Goal: Task Accomplishment & Management: Manage account settings

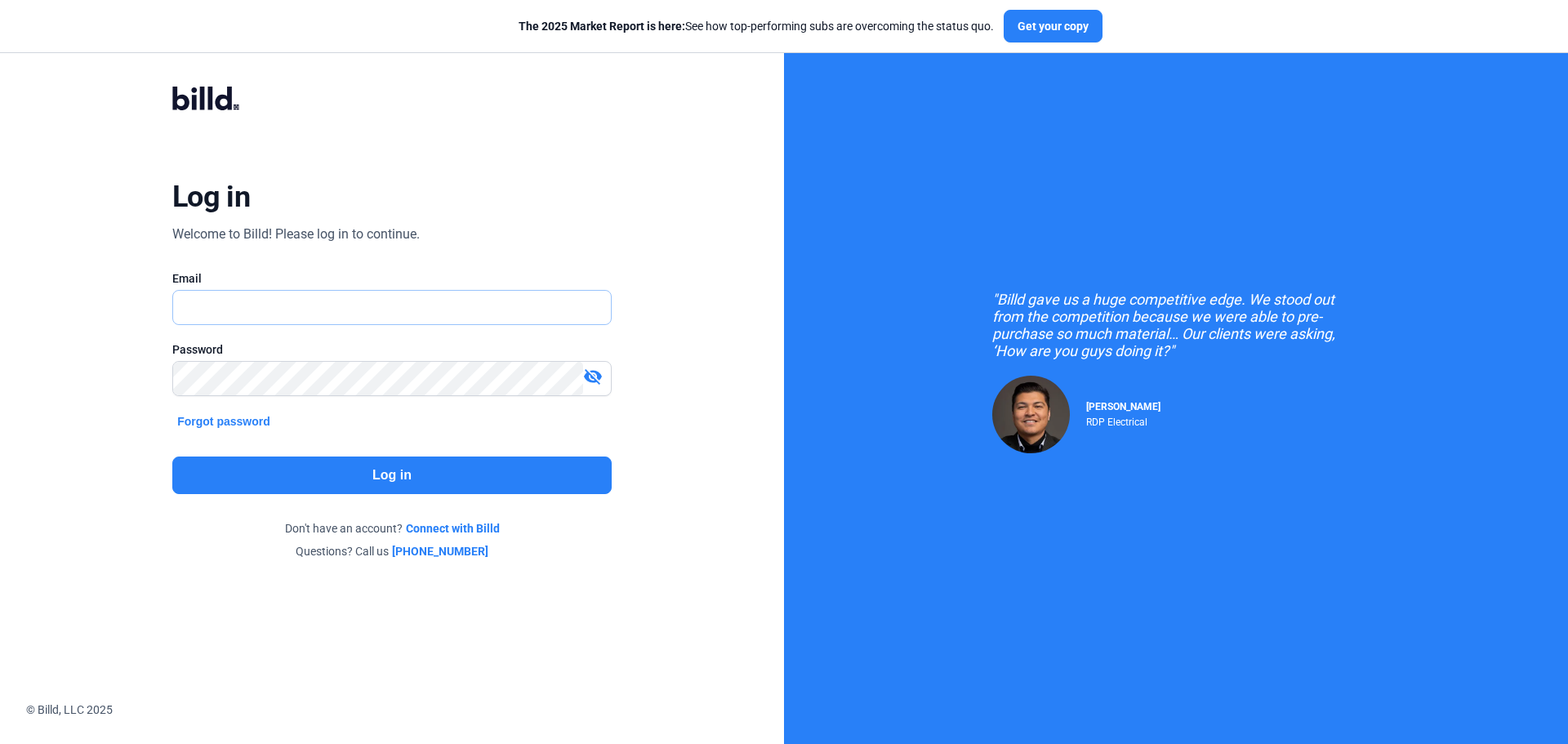
drag, startPoint x: 191, startPoint y: 306, endPoint x: 282, endPoint y: 357, distance: 104.3
click at [209, 314] on input "text" at bounding box center [383, 307] width 420 height 33
paste input "[EMAIL_ADDRESS][DOMAIN_NAME]"
type input "[EMAIL_ADDRESS][DOMAIN_NAME]"
click at [322, 482] on button "Log in" at bounding box center [392, 476] width 440 height 38
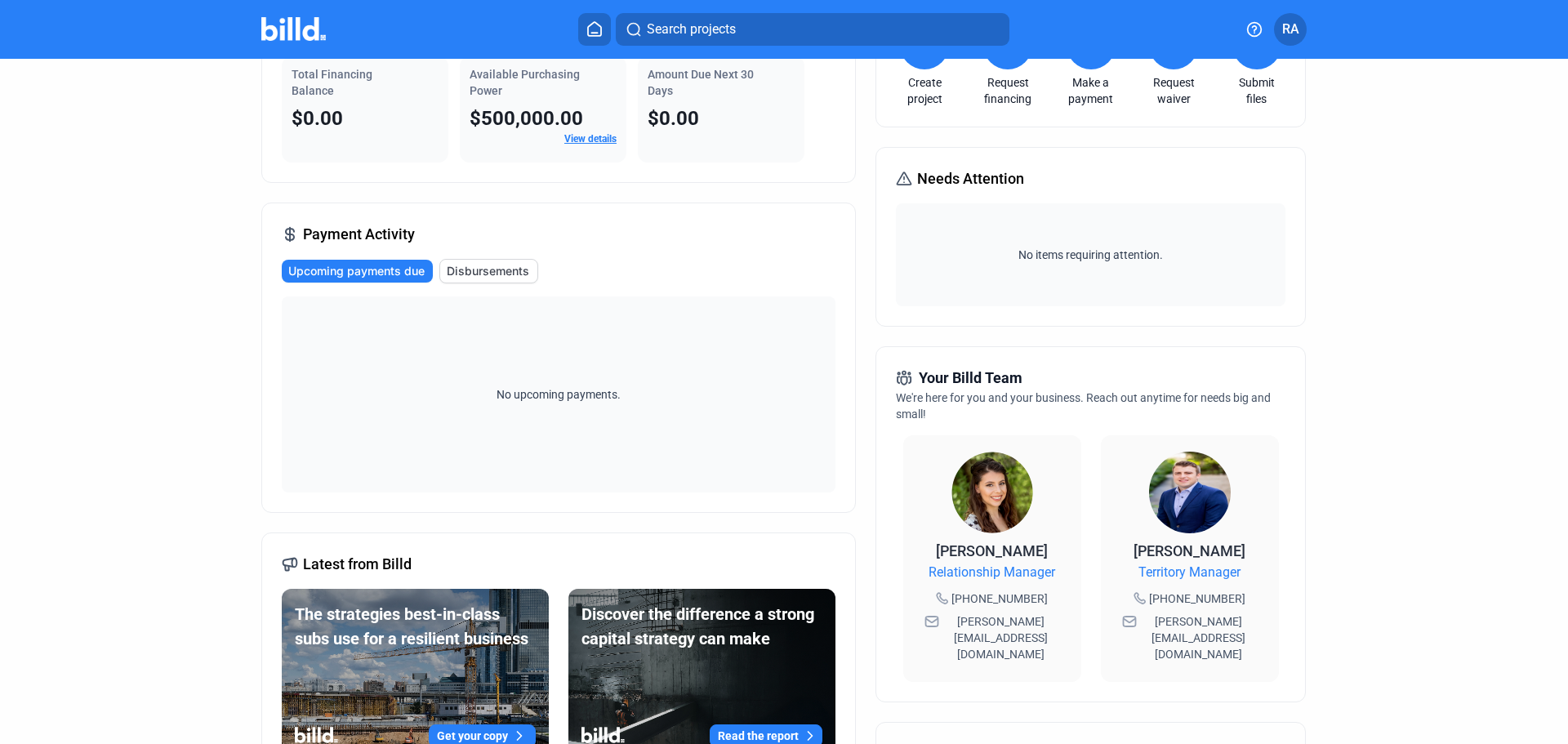
scroll to position [163, 0]
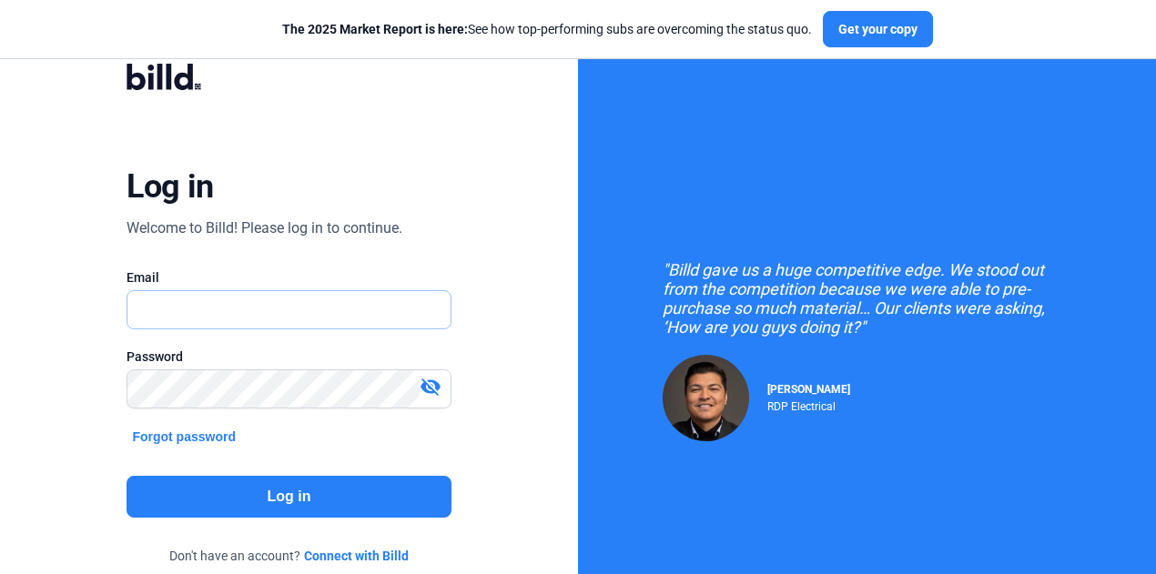
click at [255, 315] on input "text" at bounding box center [278, 309] width 303 height 37
paste input "[EMAIL_ADDRESS][DOMAIN_NAME]"
type input "[EMAIL_ADDRESS][DOMAIN_NAME]"
drag, startPoint x: 67, startPoint y: 334, endPoint x: 132, endPoint y: 371, distance: 74.2
click at [73, 338] on div "Log in Welcome to Billd! Please log in to continue. Email roksana@onsiteenergyi…" at bounding box center [289, 327] width 578 height 655
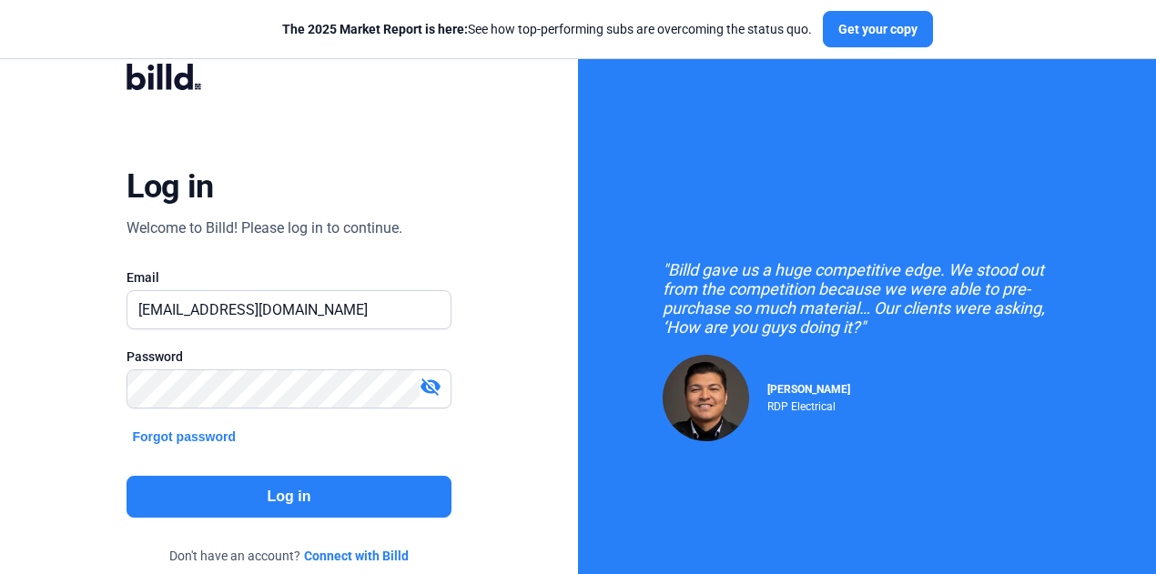
click at [253, 489] on button "Log in" at bounding box center [289, 497] width 324 height 42
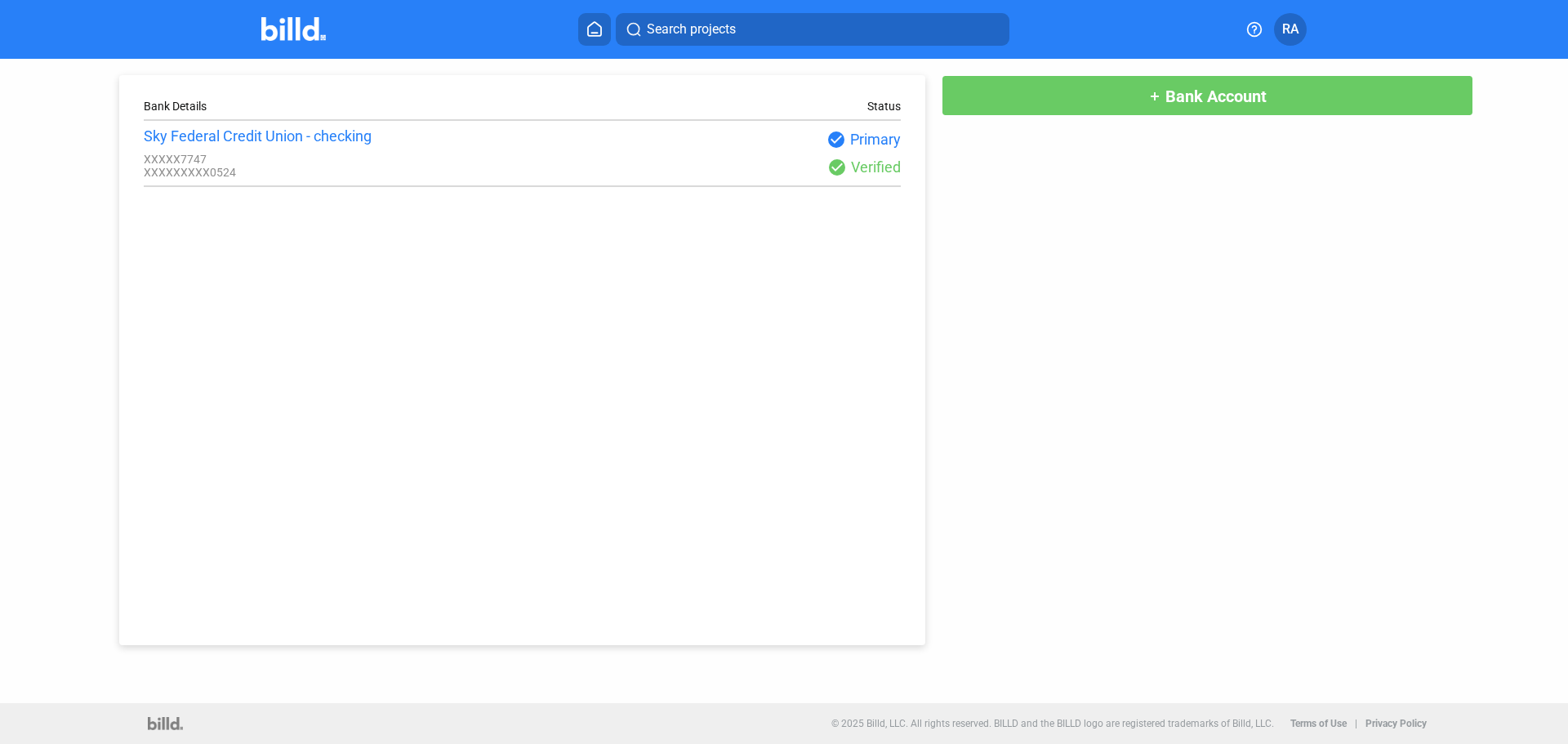
click at [866, 179] on div "Sky Federal Credit Union - checking XXXXX7747 XXXXXXXXX0524 check_circle Primar…" at bounding box center [522, 153] width 757 height 51
drag, startPoint x: 829, startPoint y: 136, endPoint x: 114, endPoint y: 35, distance: 722.1
click at [824, 137] on div "check_circle Primary" at bounding box center [710, 140] width 378 height 20
click at [1036, 93] on button "add Bank Account" at bounding box center [1207, 96] width 532 height 41
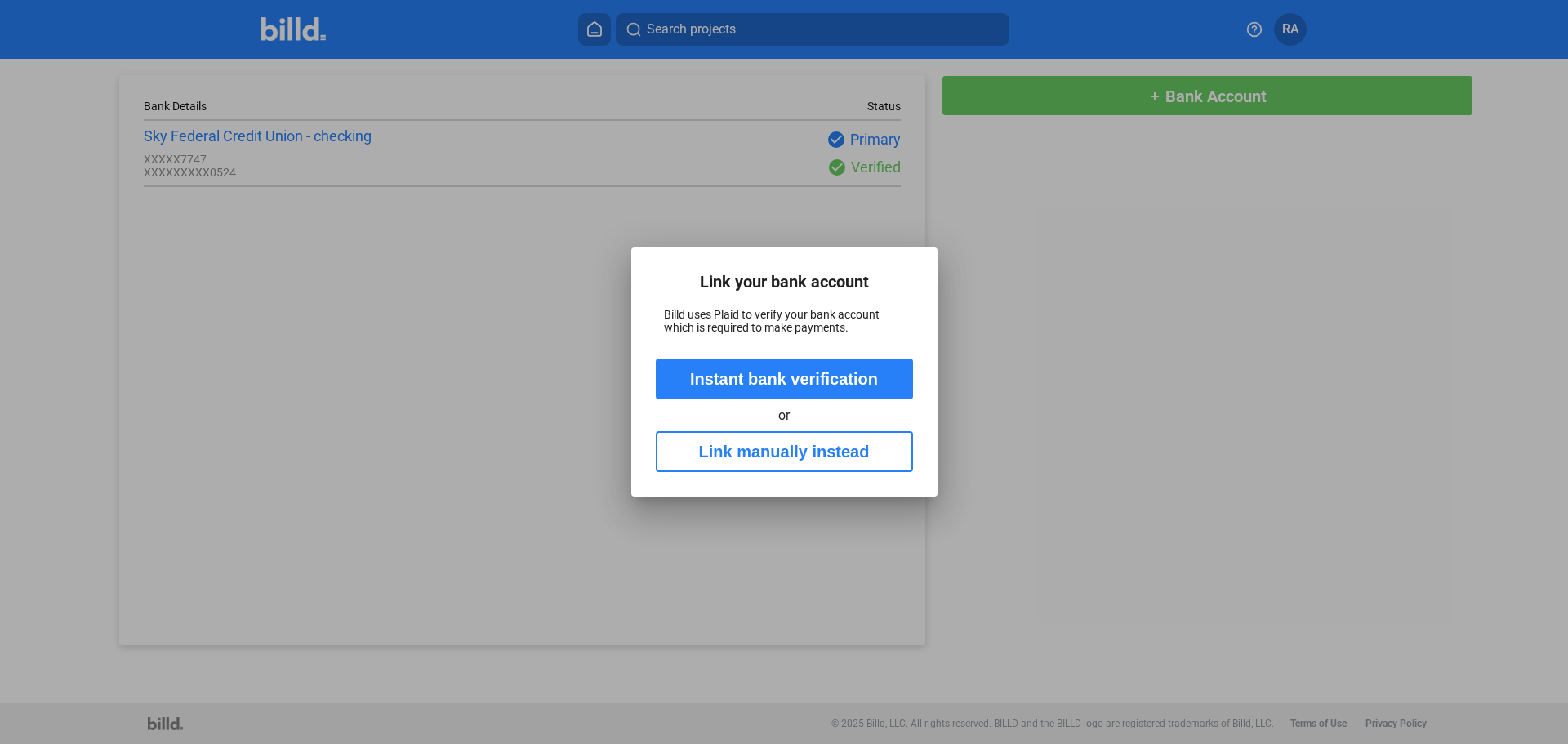
click at [761, 453] on button "Link manually instead" at bounding box center [784, 452] width 257 height 41
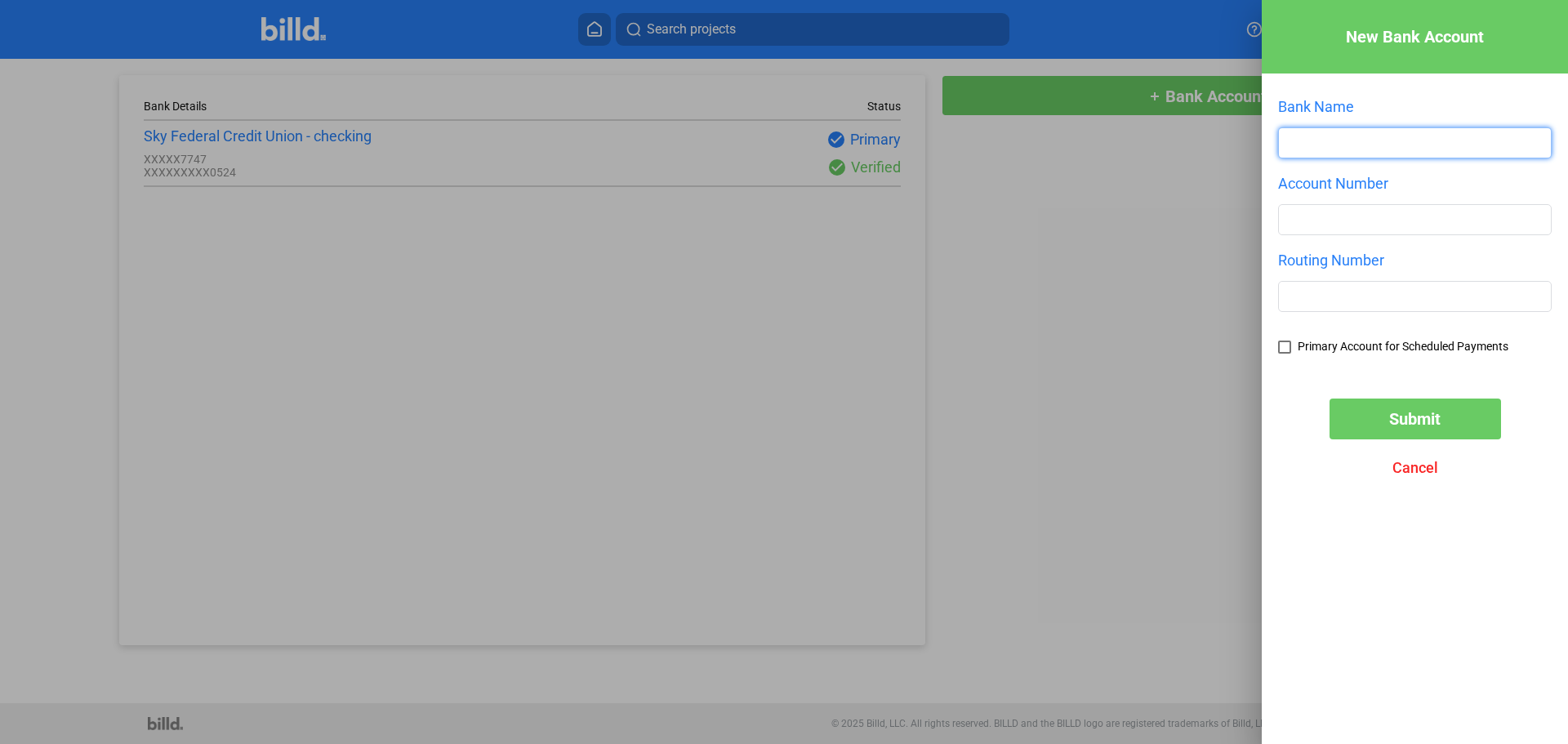
click at [1036, 133] on input "text" at bounding box center [1415, 143] width 272 height 30
click at [1036, 163] on div "Bank Name is required." at bounding box center [1415, 167] width 274 height 16
click at [1036, 153] on input "text" at bounding box center [1415, 143] width 272 height 30
type input "Clearwater Credit Union"
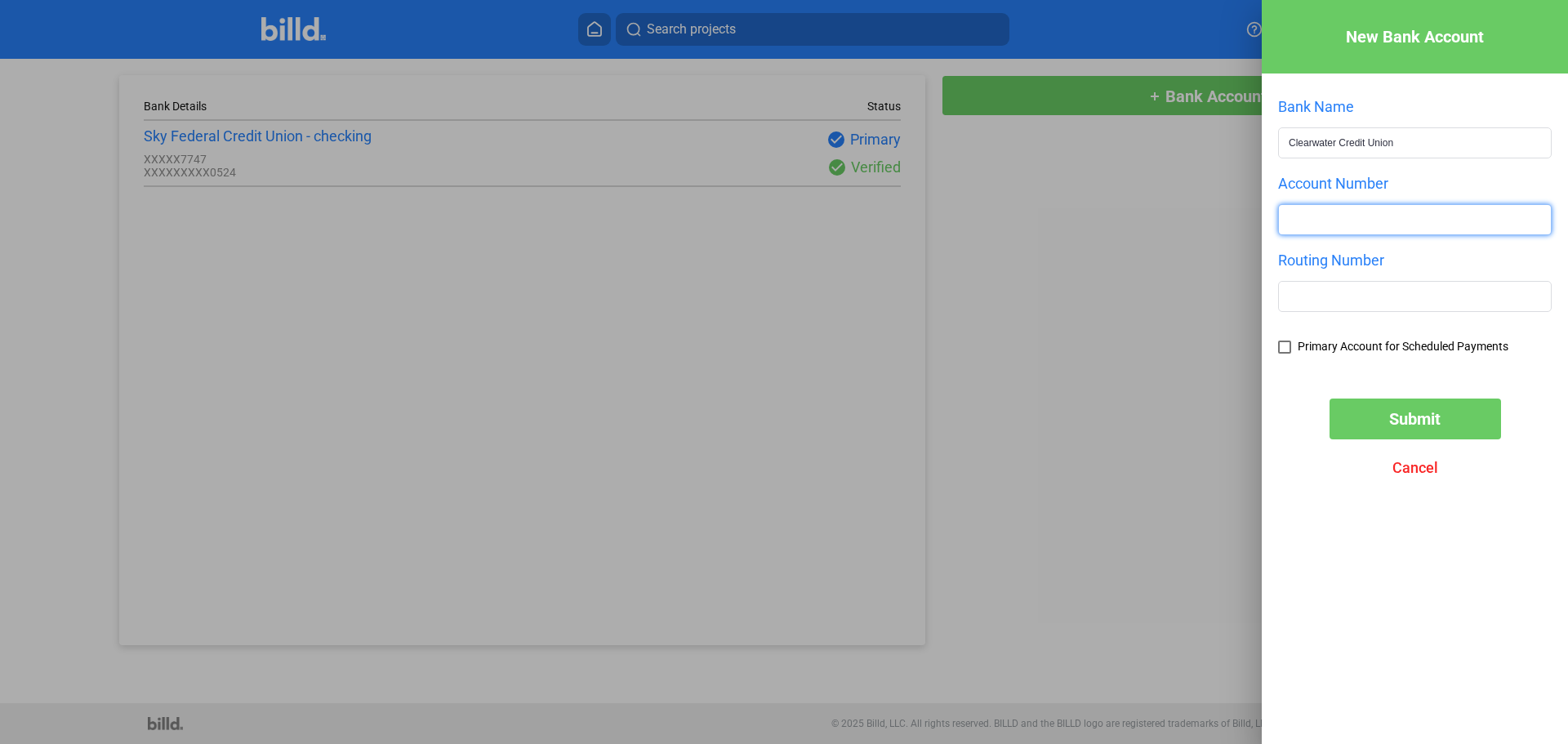
drag, startPoint x: 1328, startPoint y: 225, endPoint x: 1172, endPoint y: 238, distance: 156.5
click at [1036, 224] on input "number" at bounding box center [1415, 219] width 272 height 30
paste input "103379220515"
type input "103379220515"
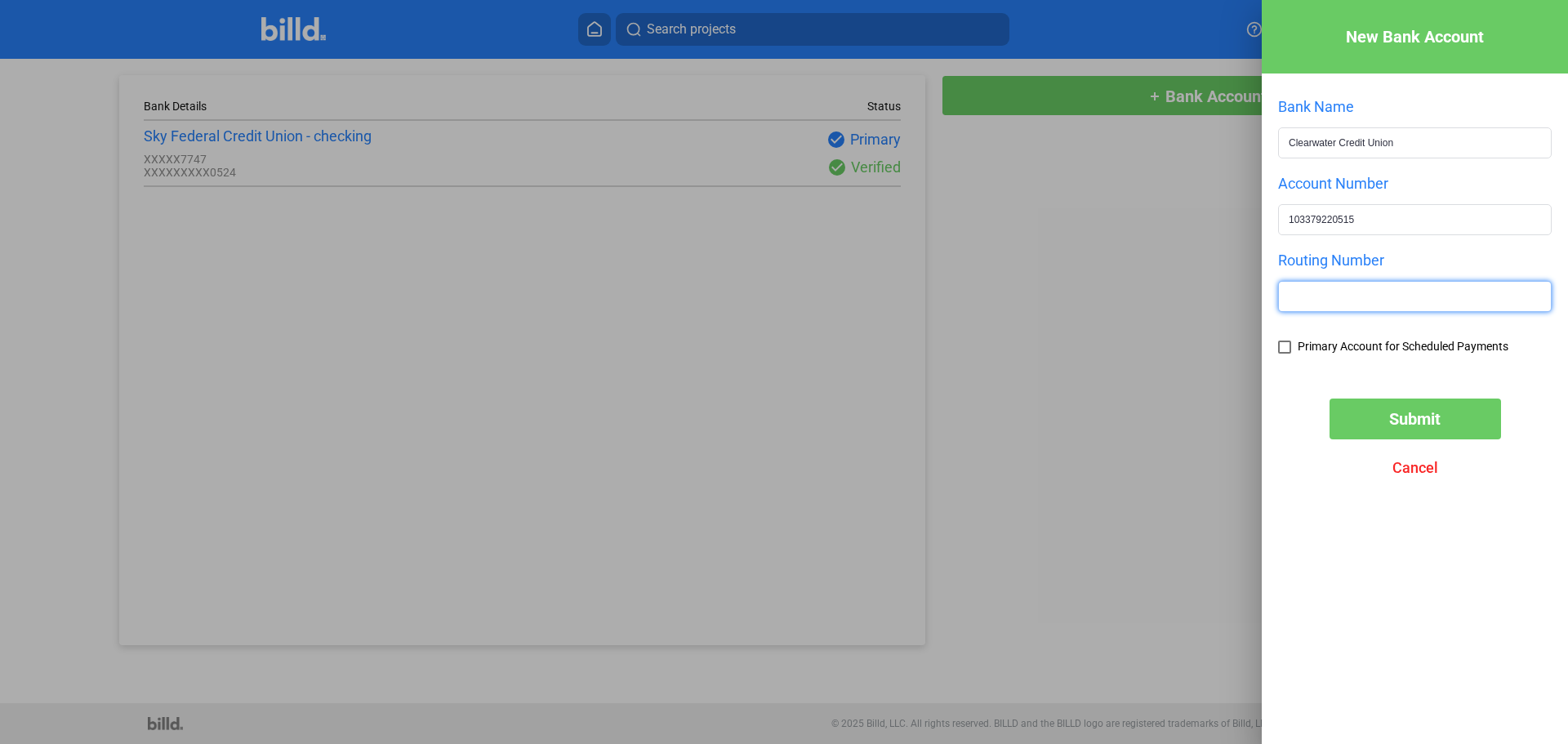
click at [1036, 302] on input "text" at bounding box center [1415, 296] width 272 height 30
paste input "292977899"
type input "292977899"
click at [1036, 340] on div "Bank Name Clearwater Credit Union Account Number 103379220515 Routing Number 29…" at bounding box center [1415, 236] width 274 height 276
drag, startPoint x: 1285, startPoint y: 348, endPoint x: 1425, endPoint y: 442, distance: 168.6
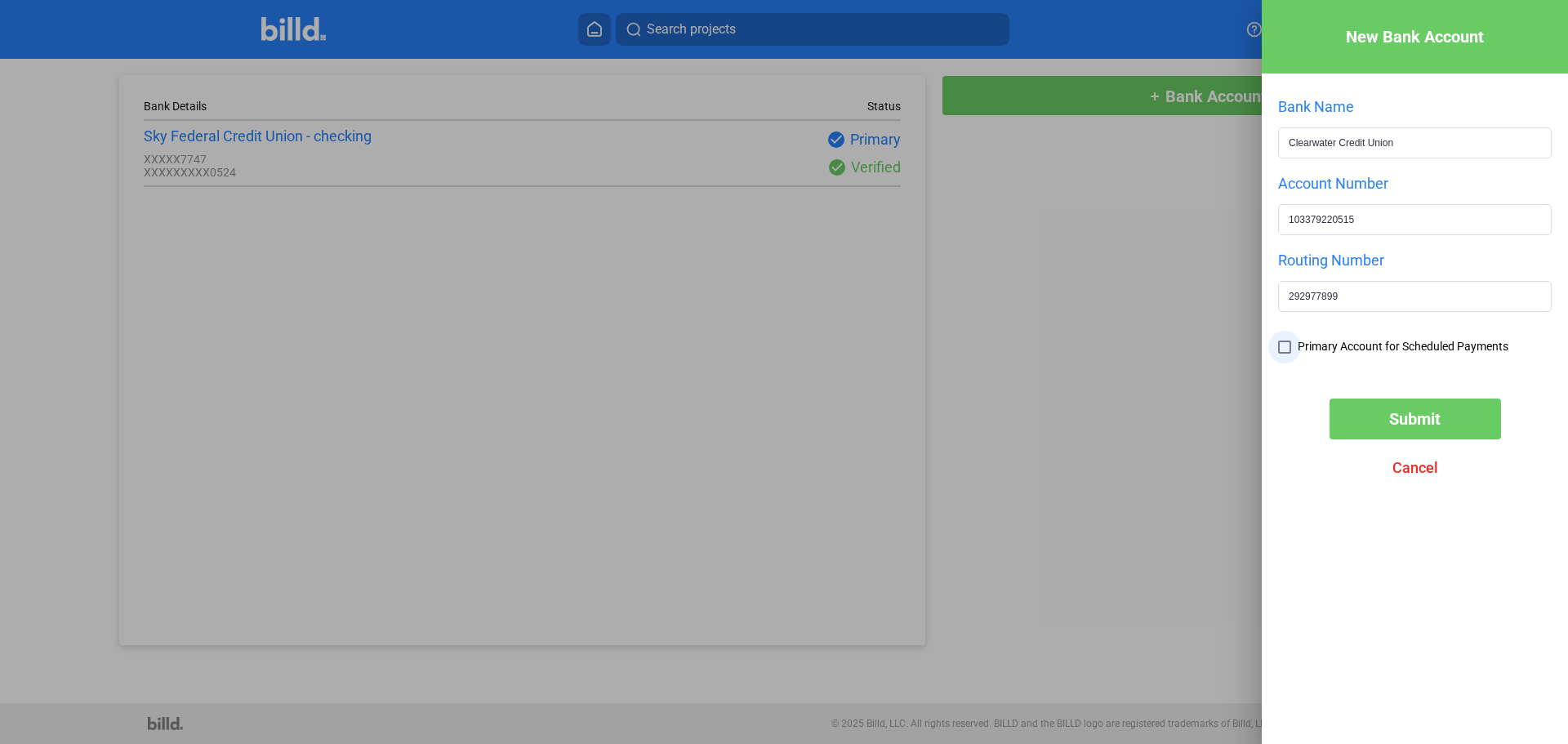
click at [1036, 349] on span at bounding box center [1285, 347] width 13 height 13
click at [0, 0] on input "Primary Account for Scheduled Payments" at bounding box center [0, 0] width 0 height 0
click at [1036, 422] on span "Submit" at bounding box center [1414, 419] width 51 height 20
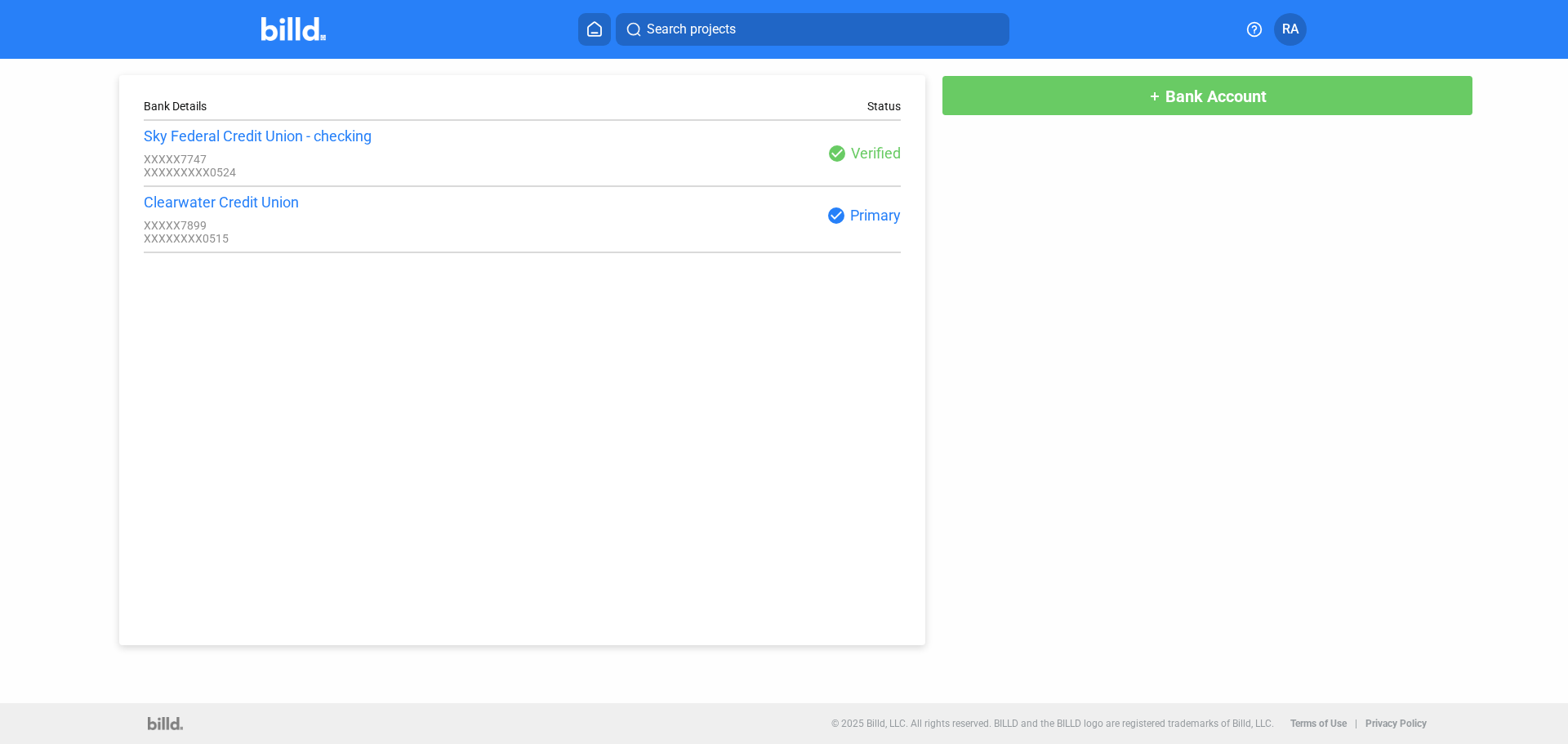
click at [538, 384] on div "Bank Details Status Sky Federal Credit Union - checking XXXXX7747 XXXXXXXXX0524…" at bounding box center [522, 360] width 806 height 570
drag, startPoint x: 28, startPoint y: 136, endPoint x: 107, endPoint y: 5, distance: 153.0
click at [39, 110] on div "Bank Details Status Sky Federal Credit Union - checking XXXXX7747 XXXXXXXXX0524…" at bounding box center [784, 381] width 1568 height 644
click at [311, 22] on img at bounding box center [293, 29] width 65 height 23
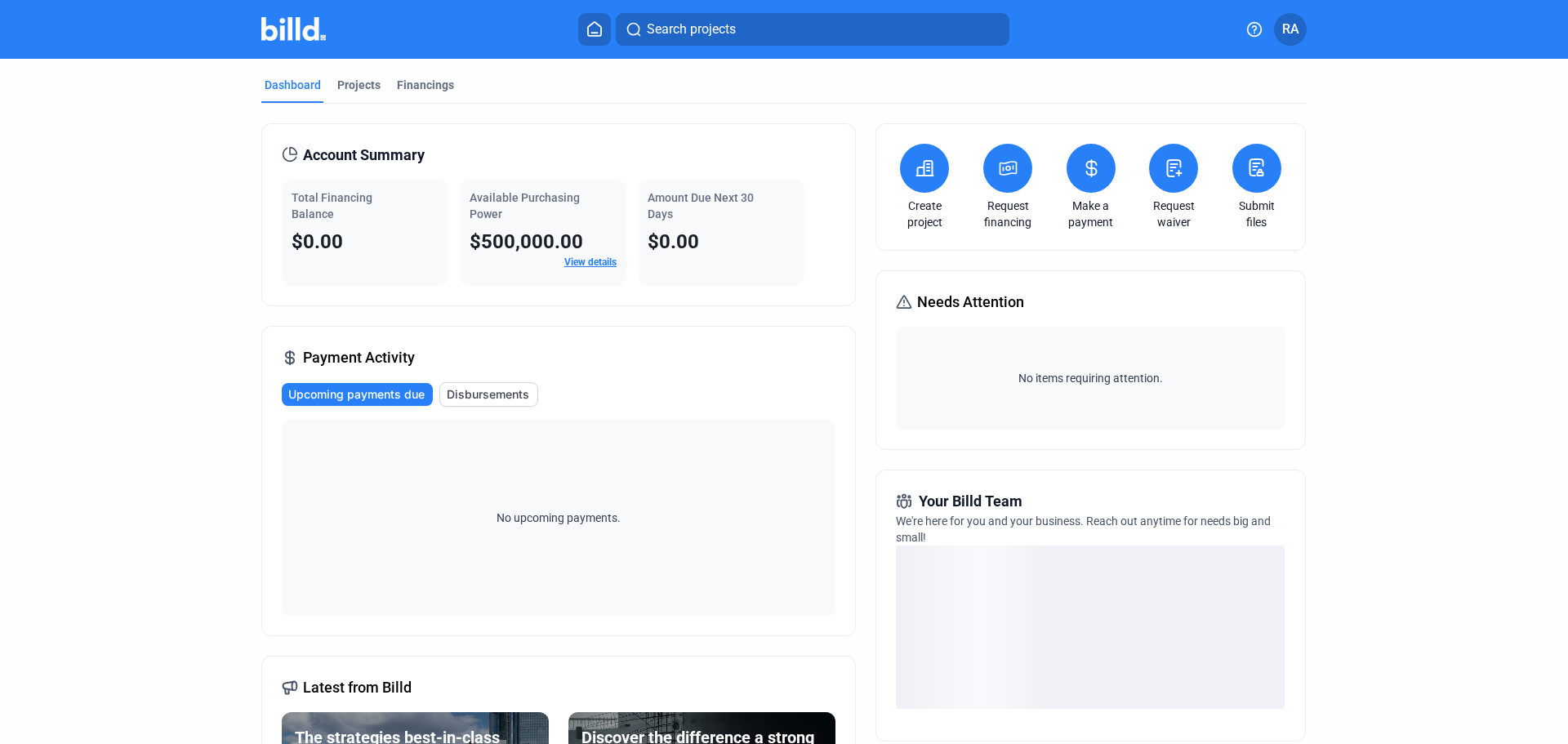
drag, startPoint x: 179, startPoint y: 323, endPoint x: 241, endPoint y: 269, distance: 82.2
click at [180, 323] on dashboard "Dashboard Projects Financings Account Summary Total Financing Balance $0.00 Ava…" at bounding box center [783, 573] width 1411 height 1029
